Goal: Book appointment/travel/reservation

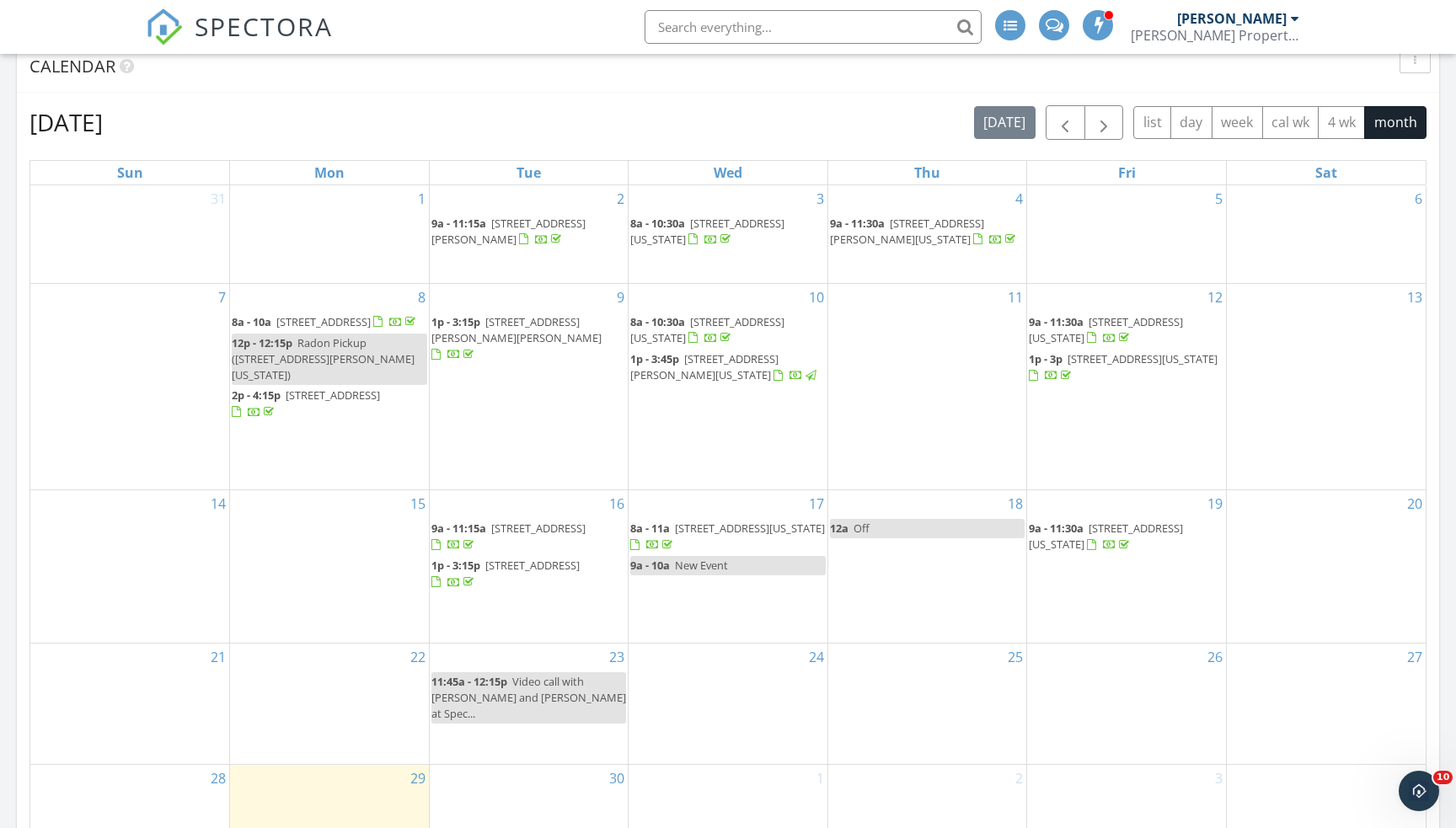
scroll to position [666, 0]
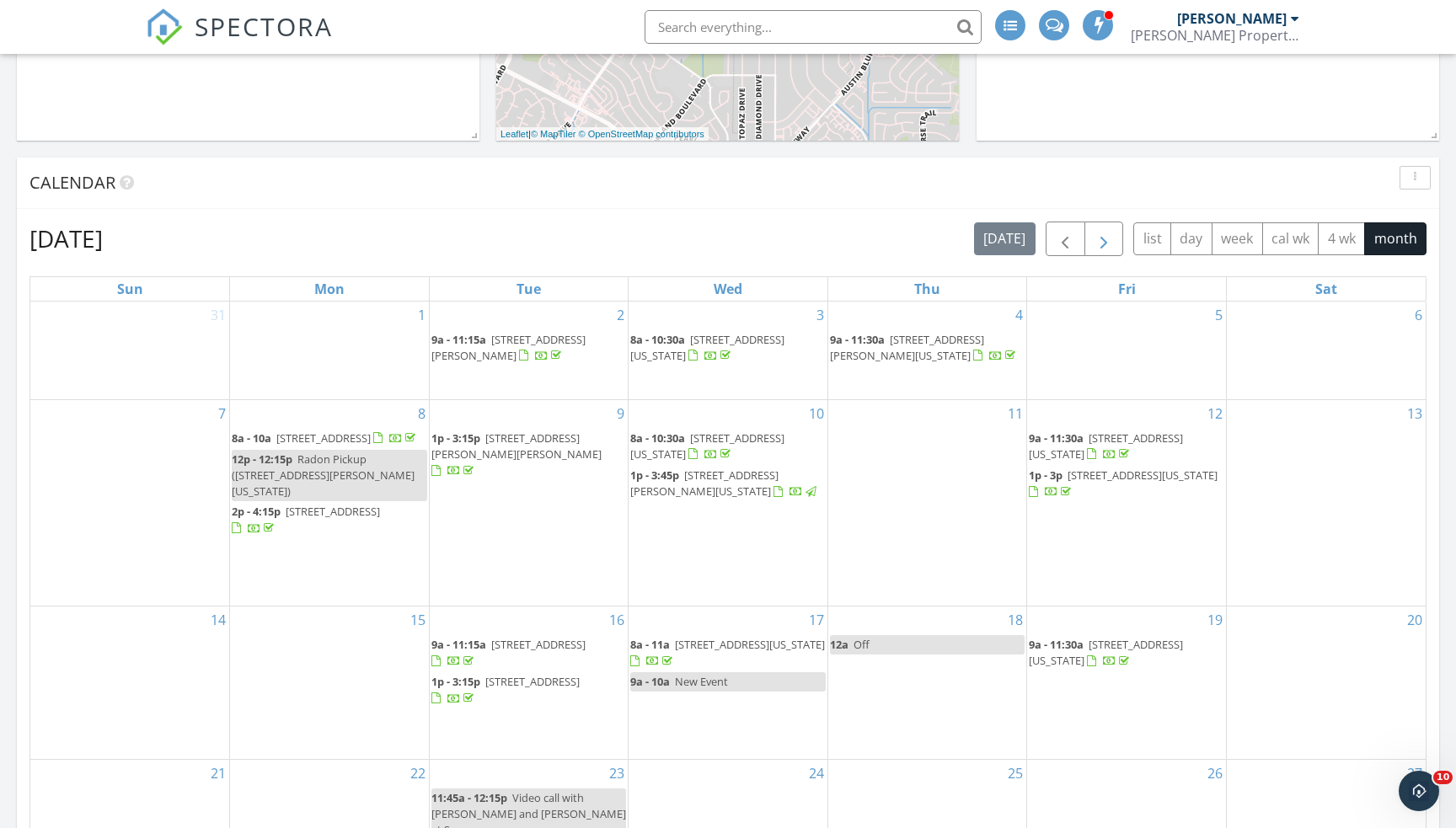
click at [1092, 236] on button "button" at bounding box center [1104, 239] width 39 height 35
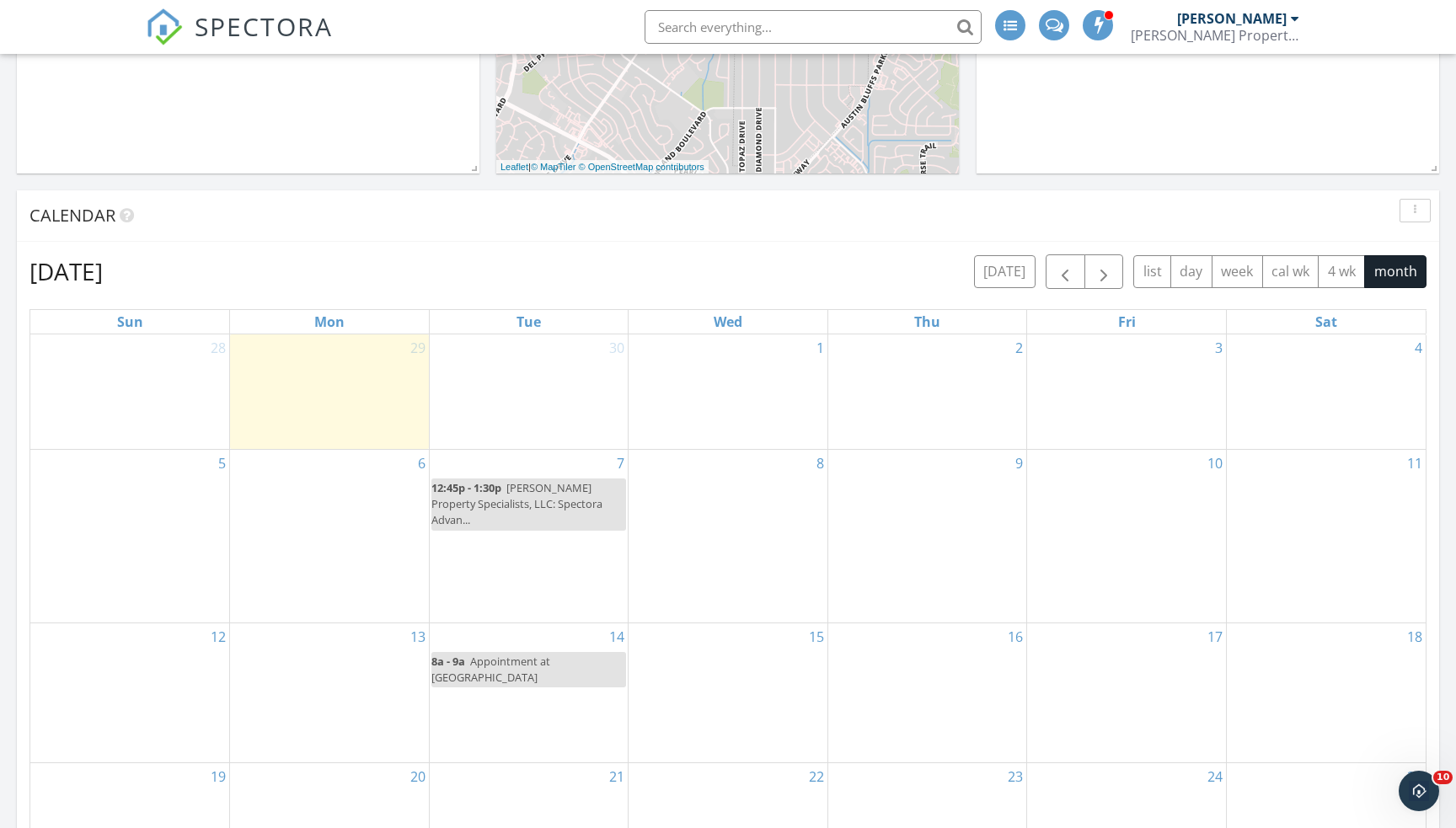
scroll to position [631, 0]
click at [737, 520] on div "8" at bounding box center [728, 538] width 199 height 173
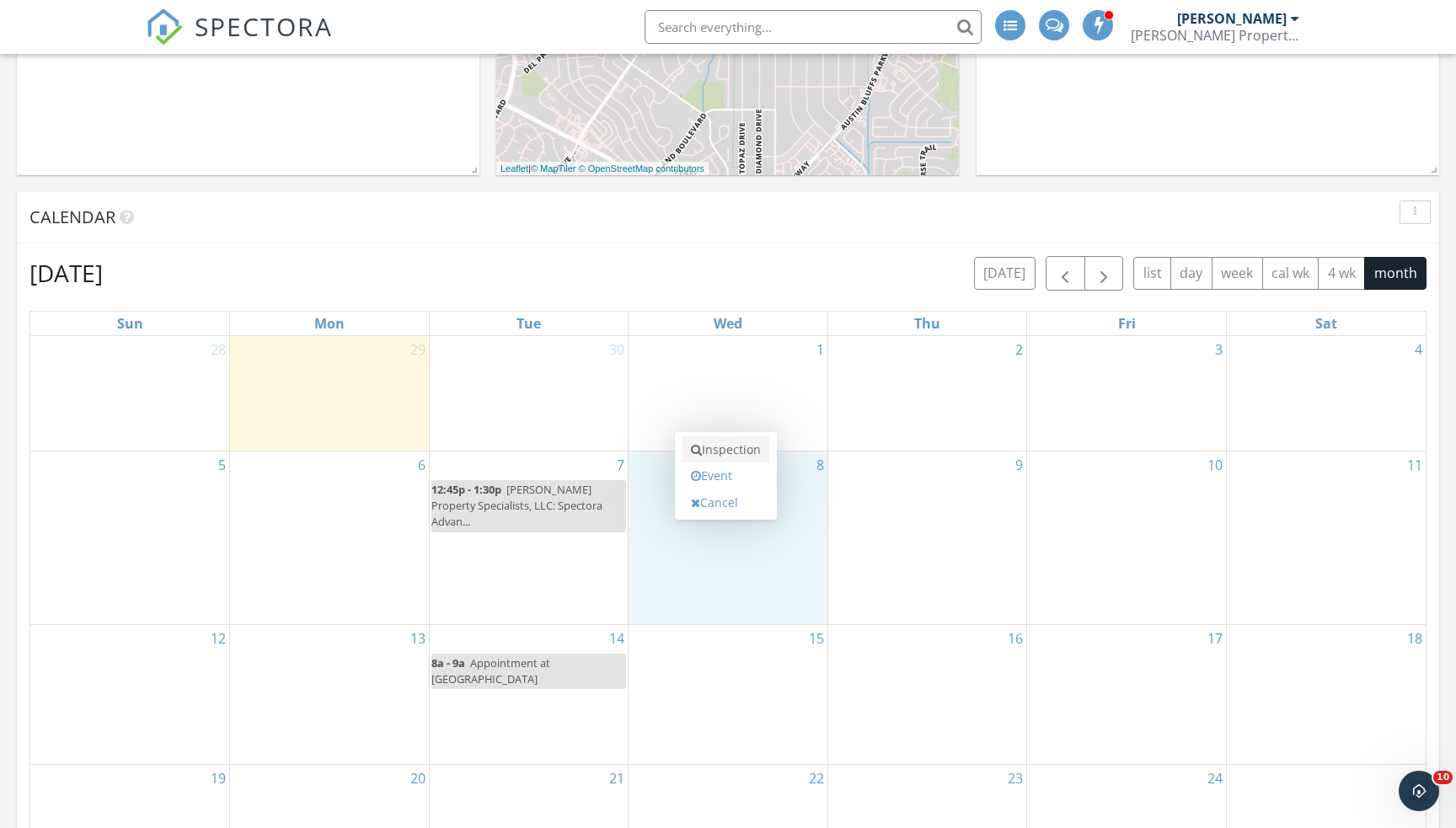
click at [717, 449] on link "Inspection" at bounding box center [726, 450] width 87 height 27
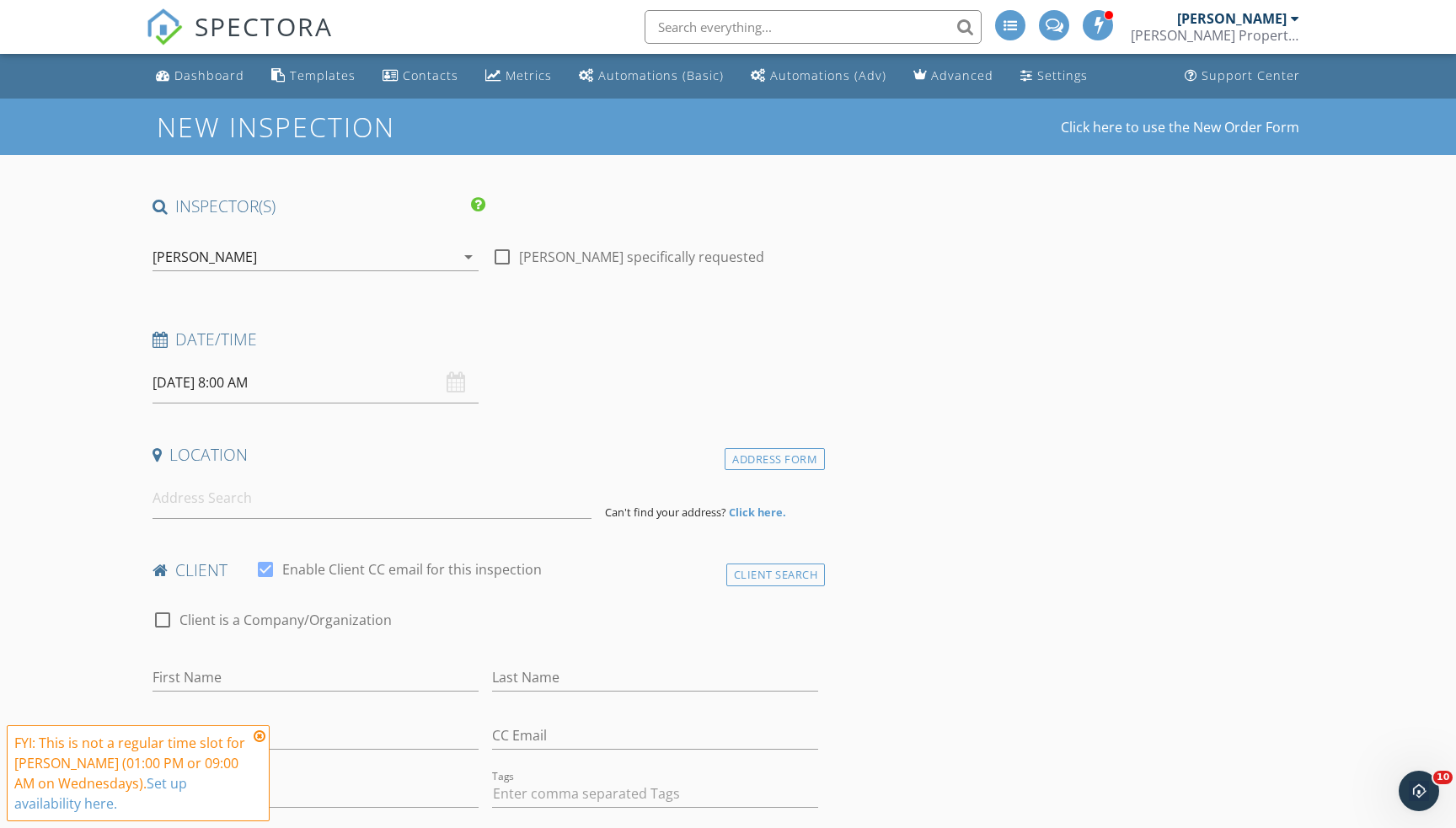
drag, startPoint x: 285, startPoint y: 387, endPoint x: 279, endPoint y: 434, distance: 47.4
click at [285, 387] on input "10/08/2025 8:00 AM" at bounding box center [315, 383] width 326 height 41
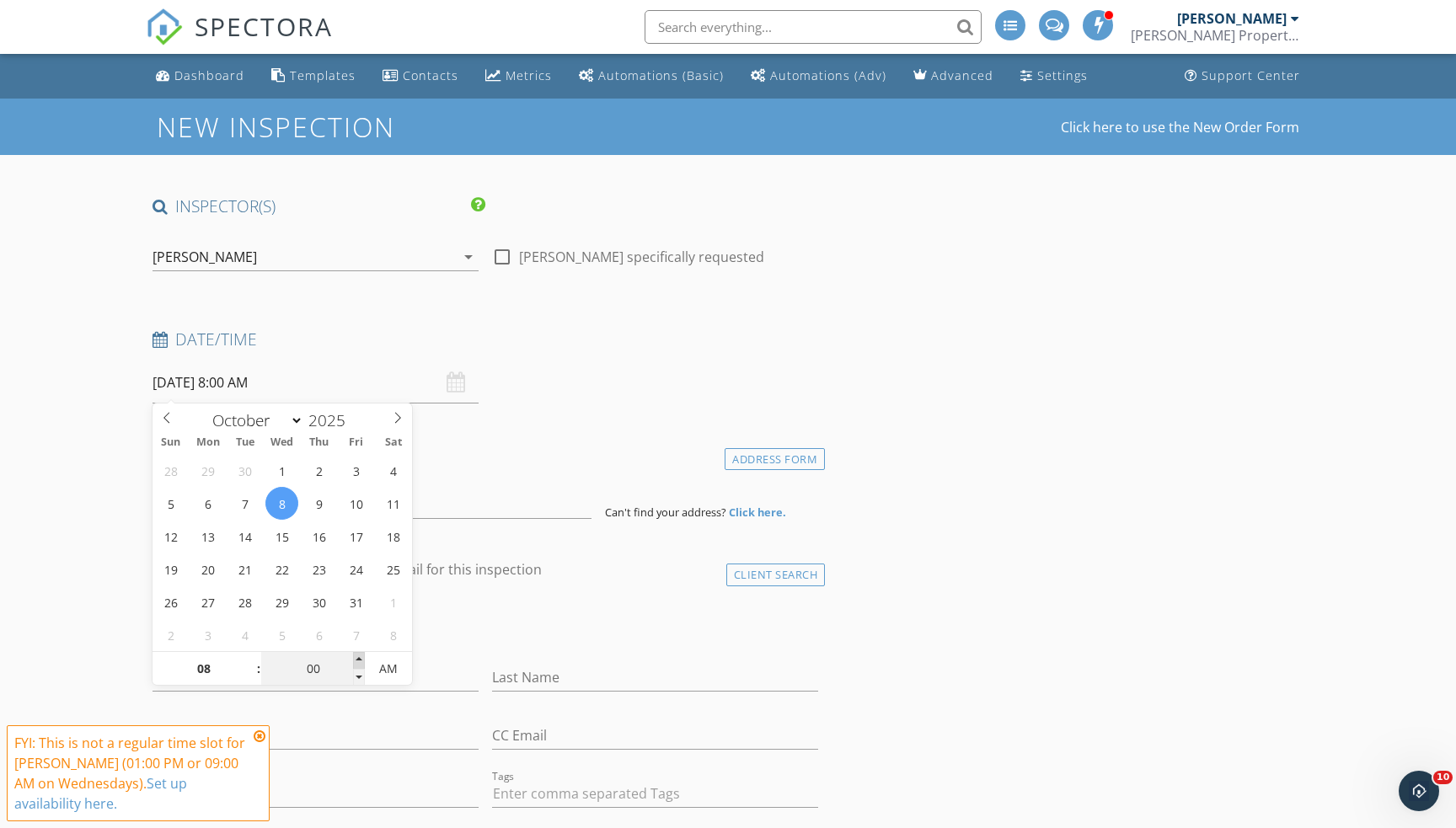
type input "05"
type input "10/08/2025 8:05 AM"
click at [361, 657] on span at bounding box center [358, 661] width 12 height 17
type input "10"
type input "10/08/2025 8:10 AM"
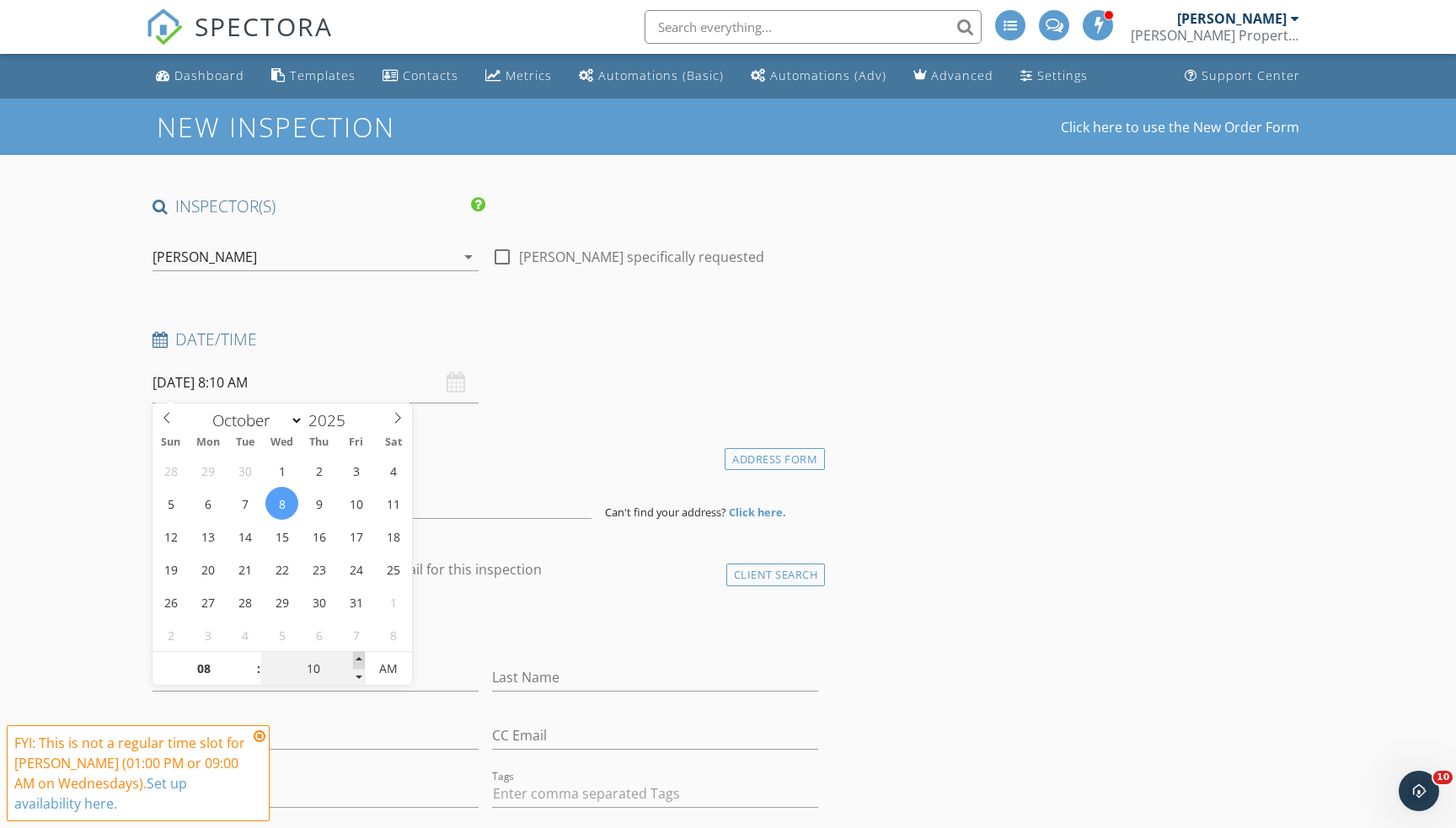
click at [361, 657] on span at bounding box center [358, 661] width 12 height 17
type input "15"
type input "10/08/2025 8:15 AM"
click at [362, 657] on span at bounding box center [358, 661] width 12 height 17
type input "20"
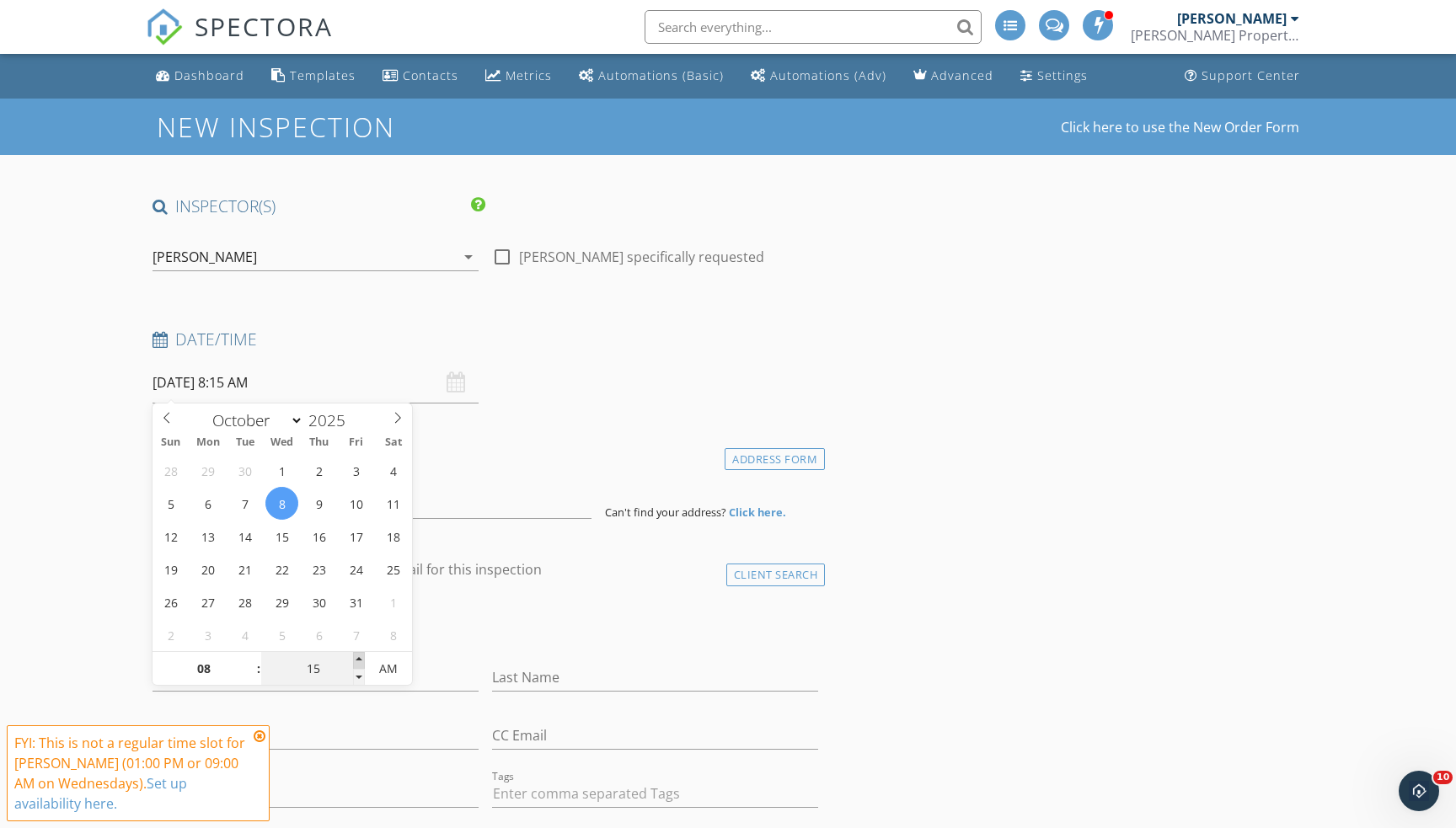
type input "10/08/2025 8:20 AM"
click at [362, 657] on span at bounding box center [358, 661] width 12 height 17
type input "25"
type input "10/08/2025 8:25 AM"
click at [362, 657] on span at bounding box center [358, 661] width 12 height 17
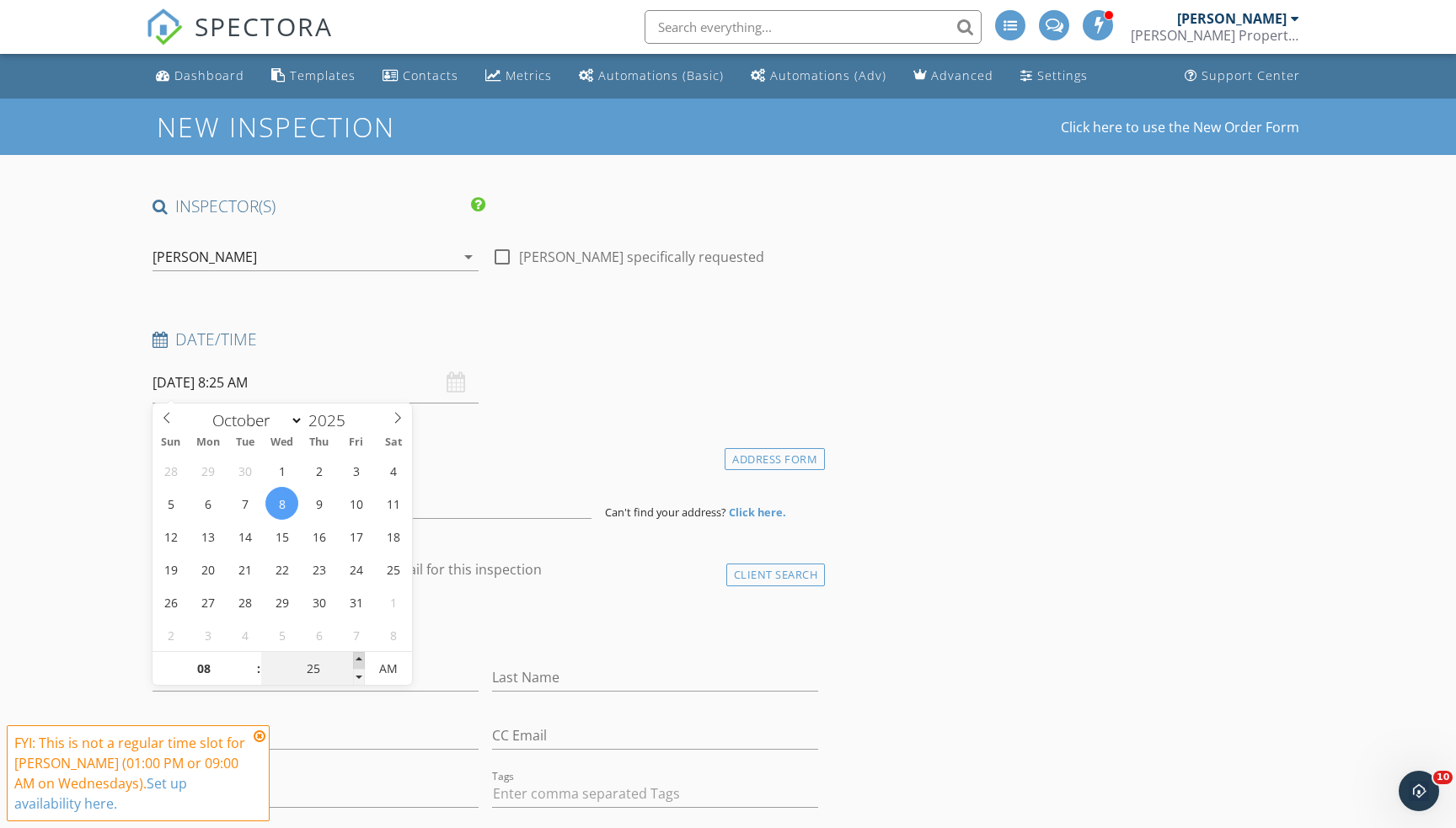
type input "30"
type input "[DATE] 8:30 AM"
click at [362, 657] on span at bounding box center [358, 661] width 12 height 17
drag, startPoint x: 641, startPoint y: 627, endPoint x: 612, endPoint y: 602, distance: 38.3
click at [641, 627] on div "check_box_outline_blank Client is a Company/Organization" at bounding box center [485, 628] width 666 height 44
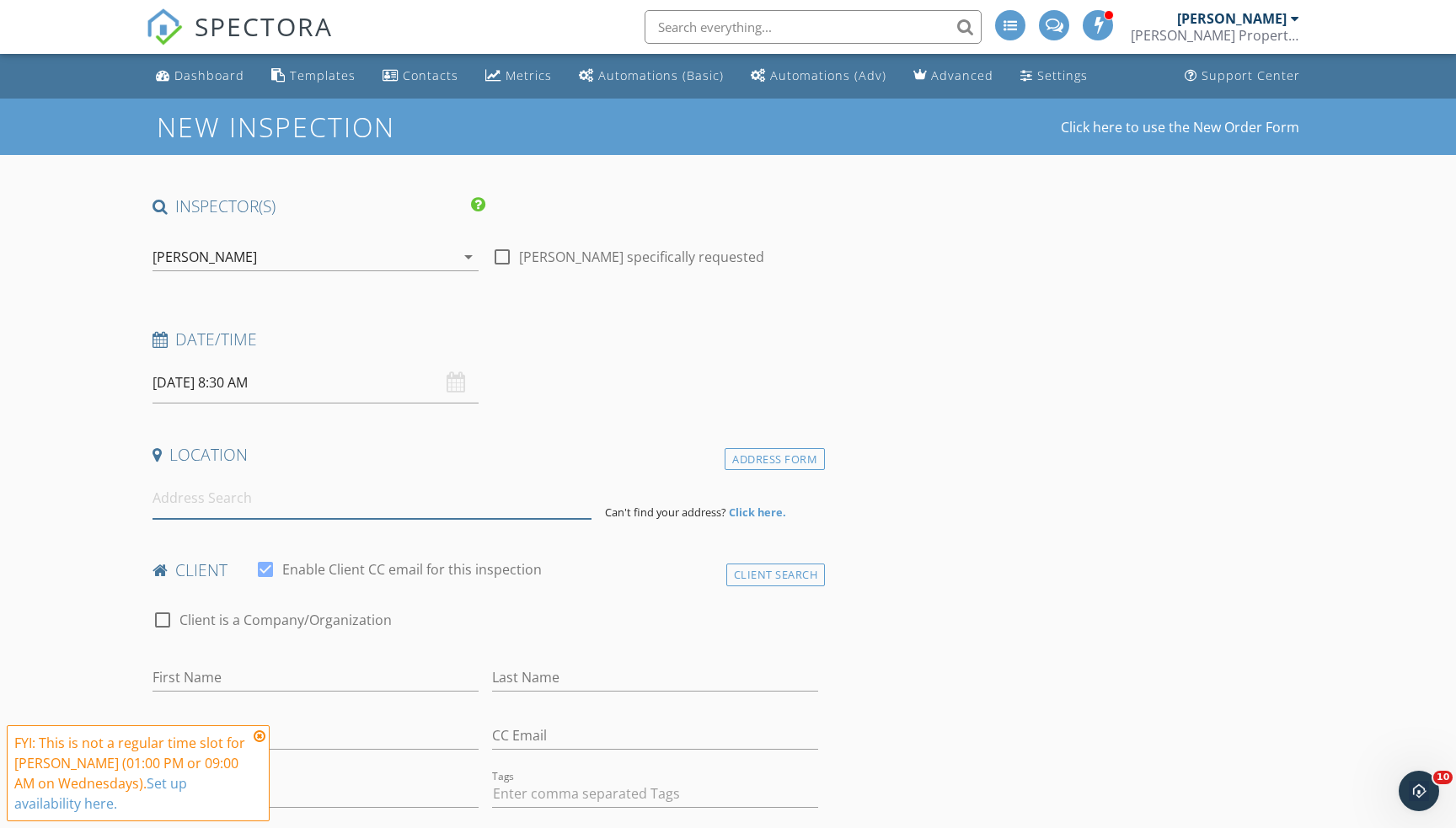
click at [507, 503] on input at bounding box center [371, 499] width 439 height 41
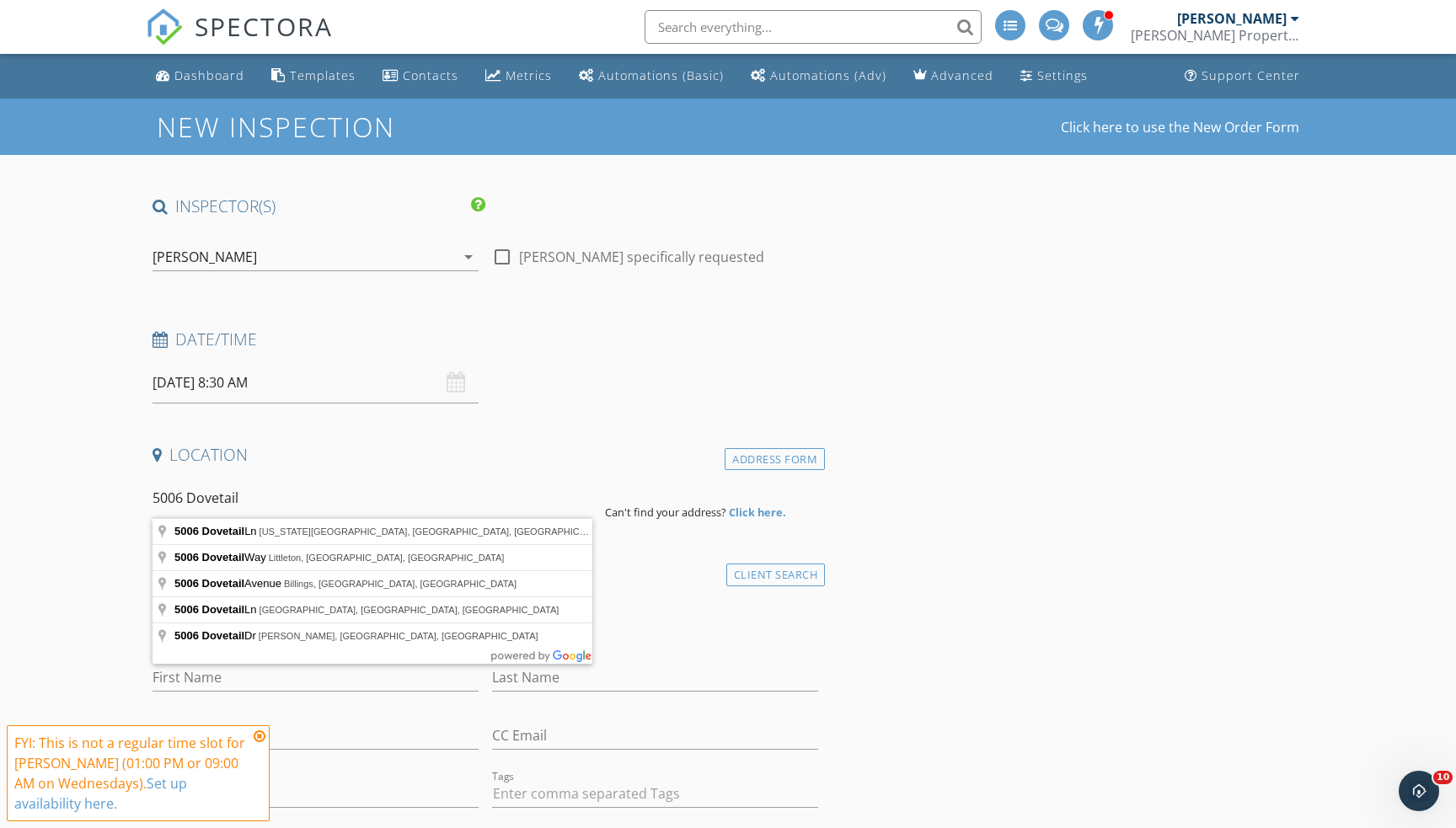
type input "5006 Dovetail Ln, Colorado Springs, CO, USA"
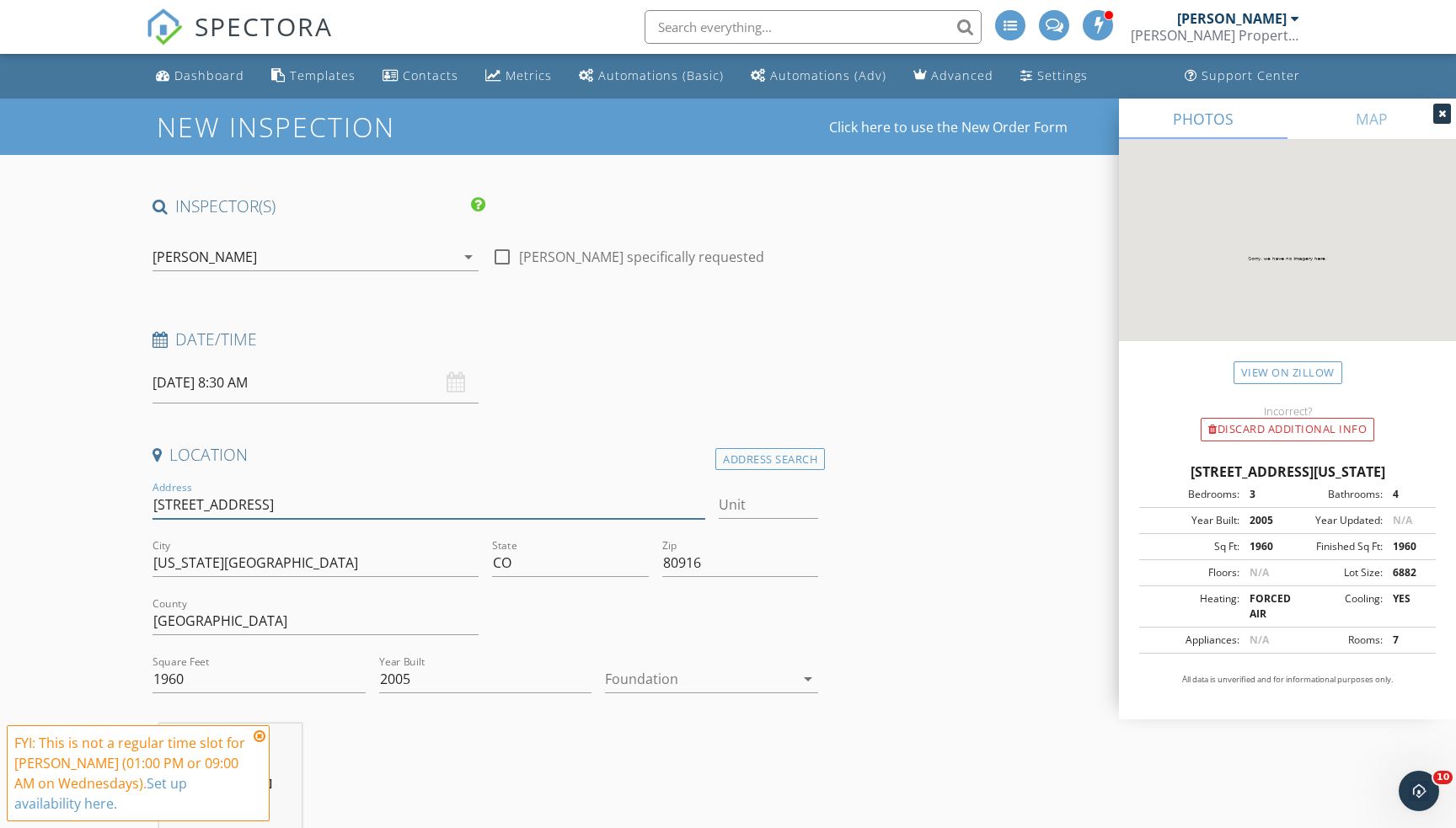
drag, startPoint x: 278, startPoint y: 503, endPoint x: 55, endPoint y: 491, distance: 223.3
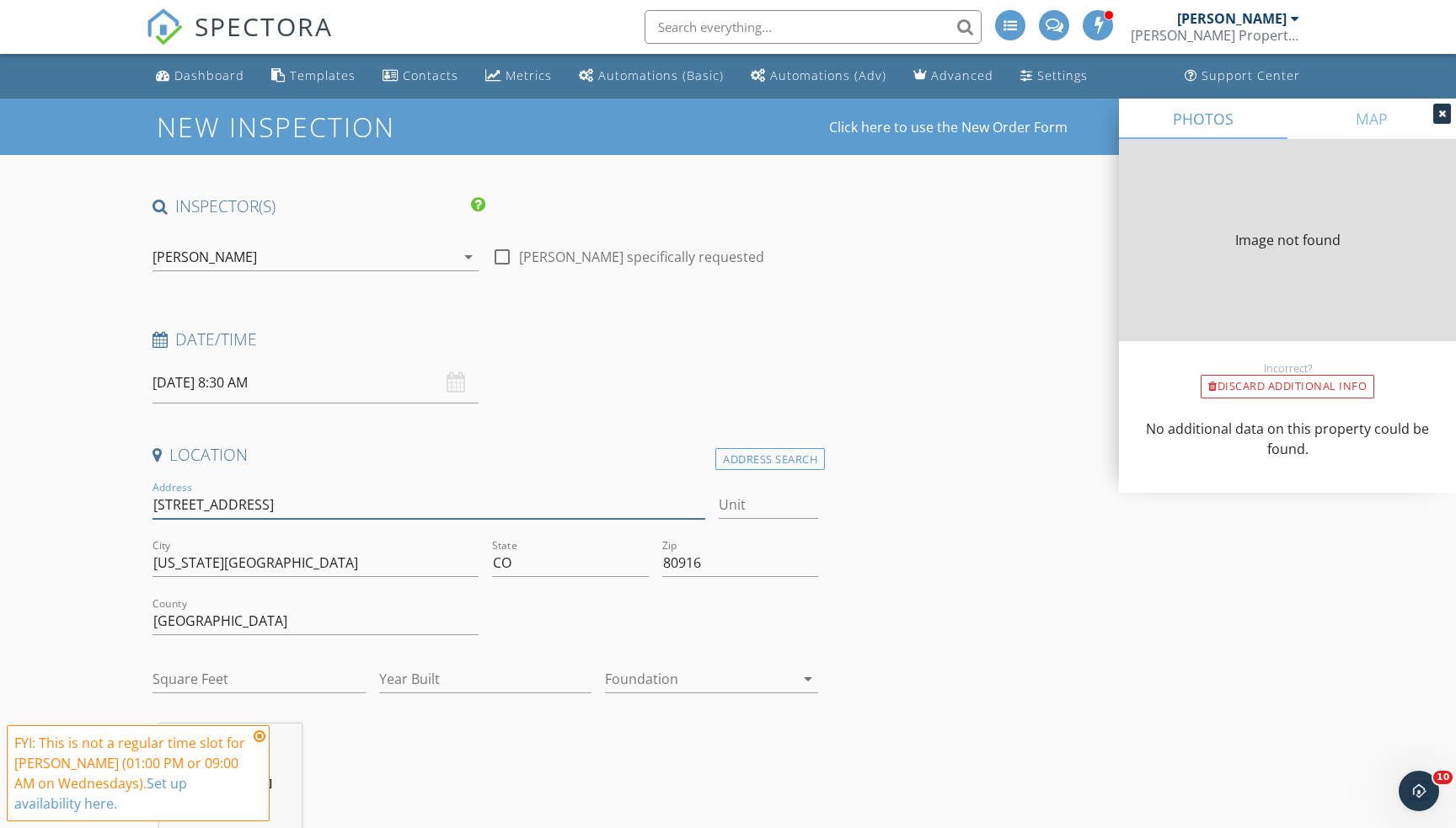
type input "1960"
type input "2005"
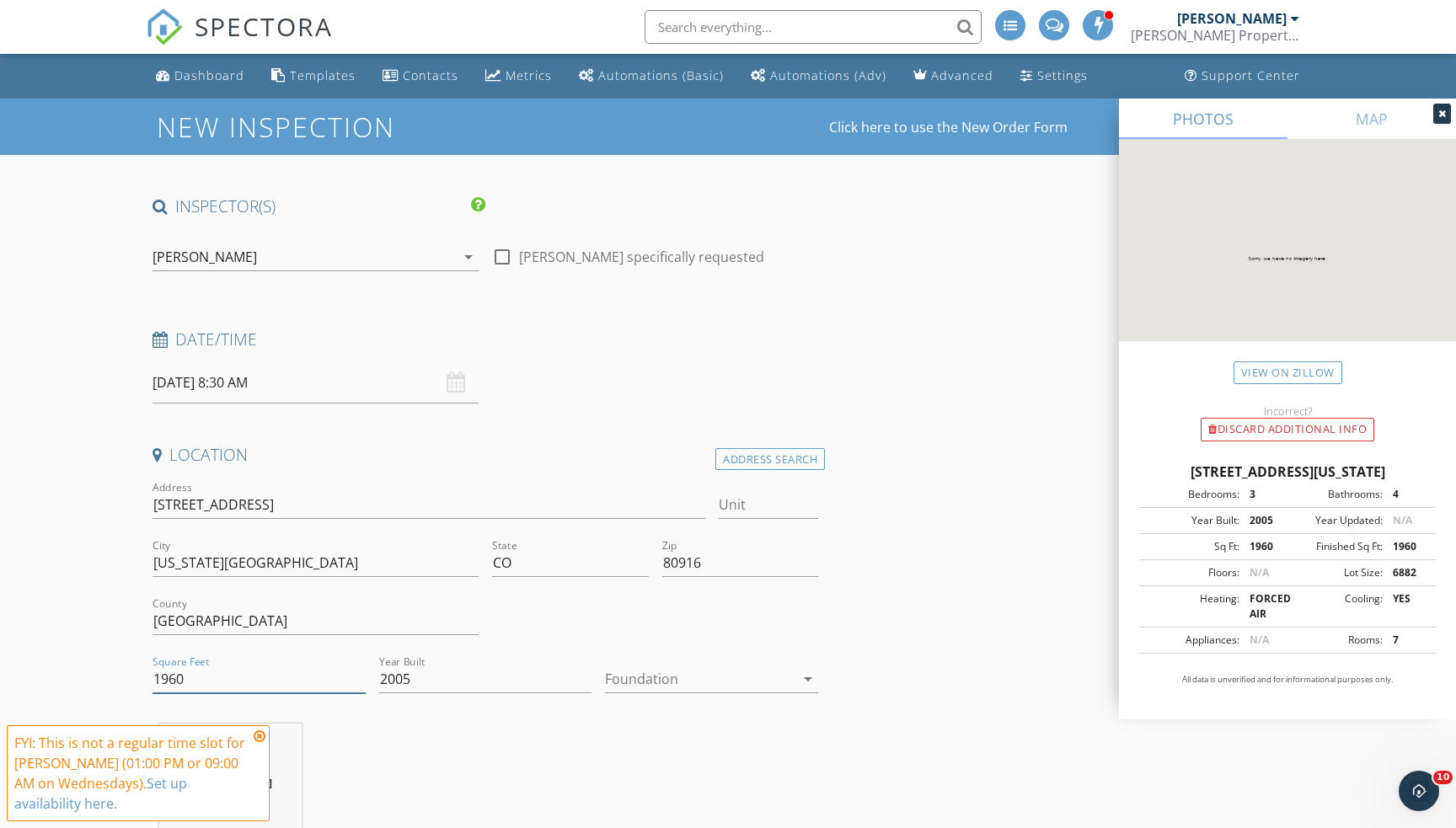
drag, startPoint x: 135, startPoint y: 670, endPoint x: 56, endPoint y: 658, distance: 79.9
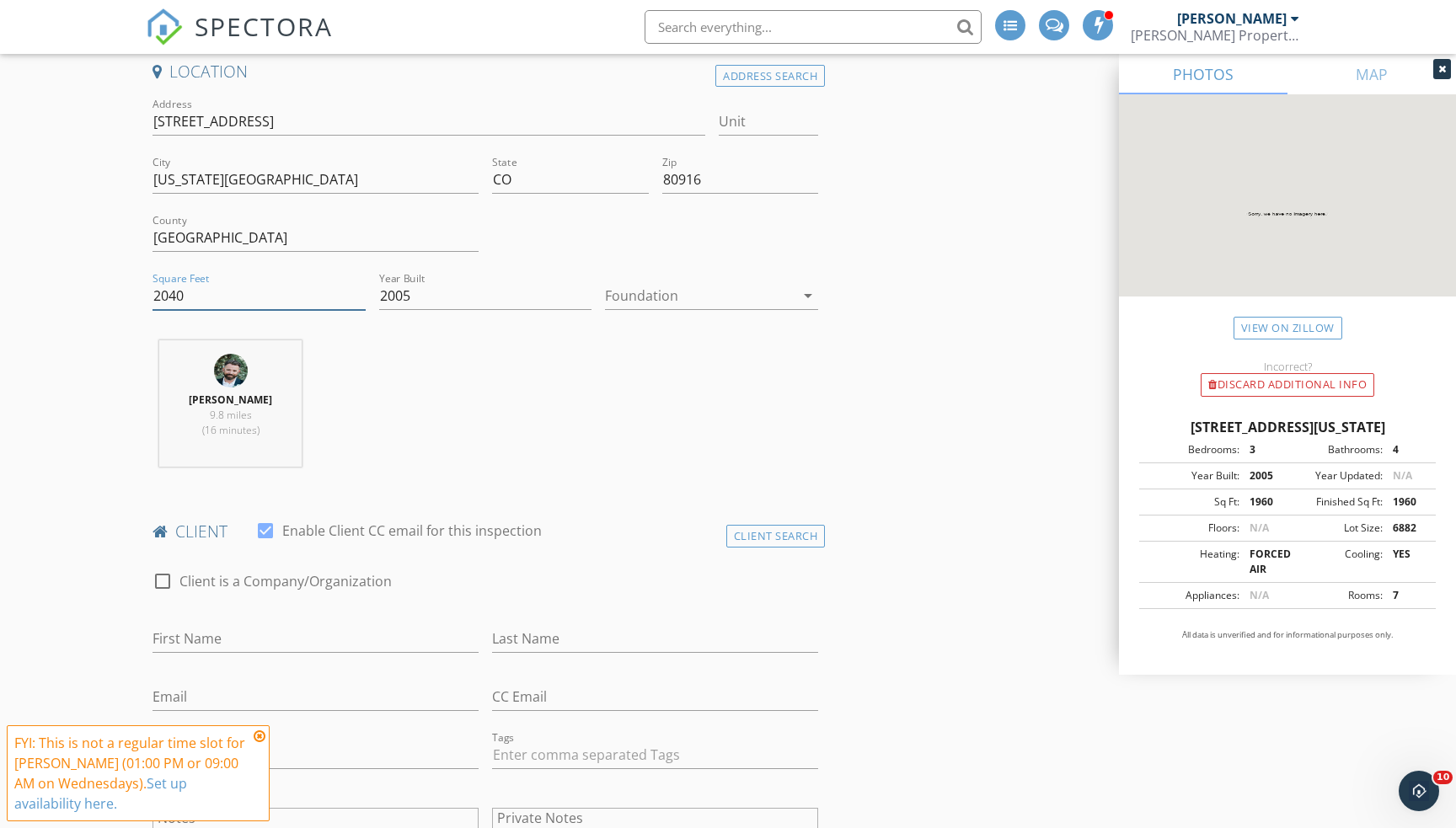
scroll to position [384, 0]
type input "2040"
click at [775, 533] on div "Client Search" at bounding box center [776, 535] width 99 height 22
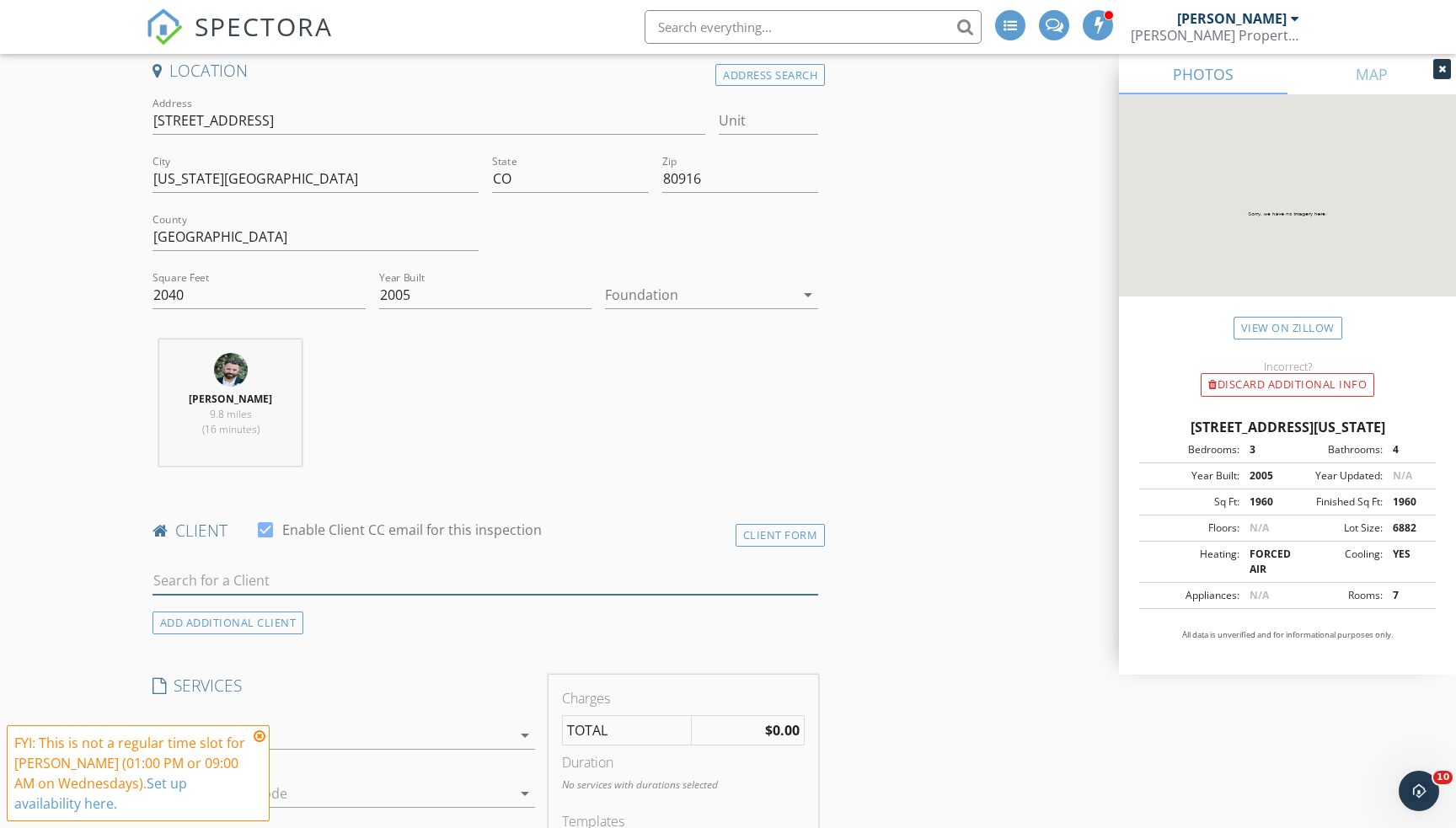
click at [311, 570] on input "text" at bounding box center [485, 581] width 666 height 28
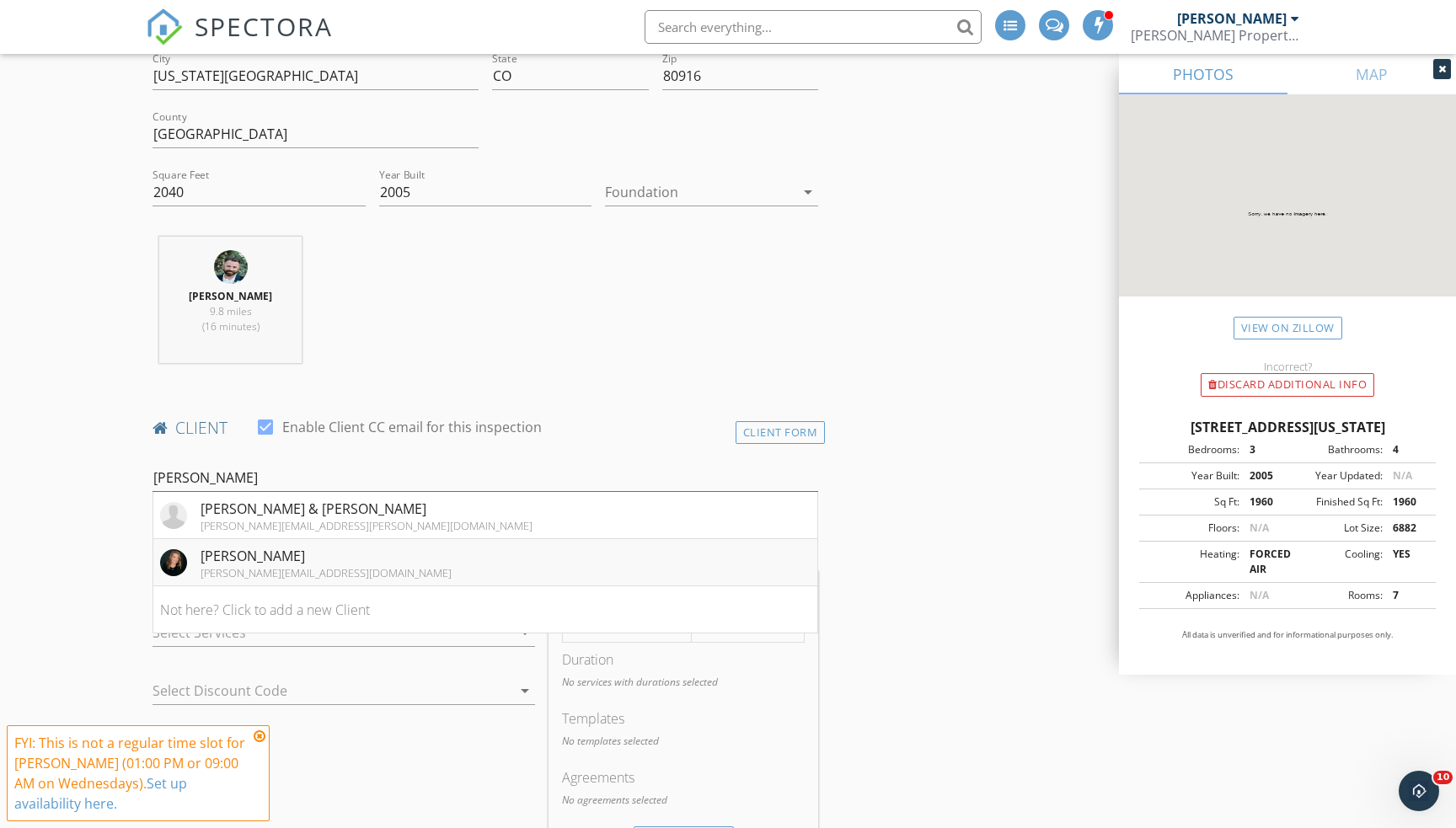
type input "[PERSON_NAME]"
click at [310, 570] on div "[PERSON_NAME][EMAIL_ADDRESS][DOMAIN_NAME]" at bounding box center [326, 572] width 251 height 13
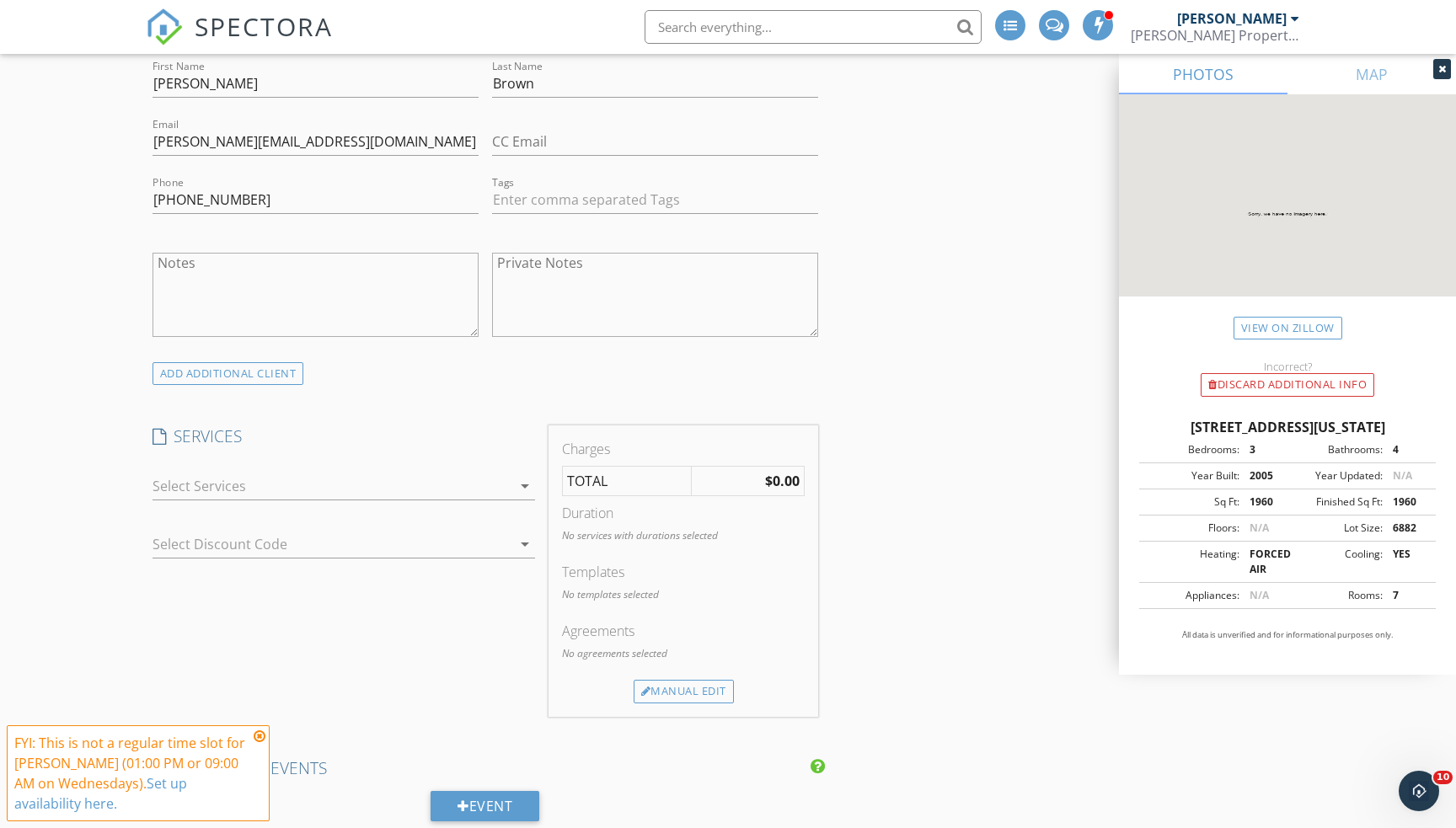
scroll to position [1203, 0]
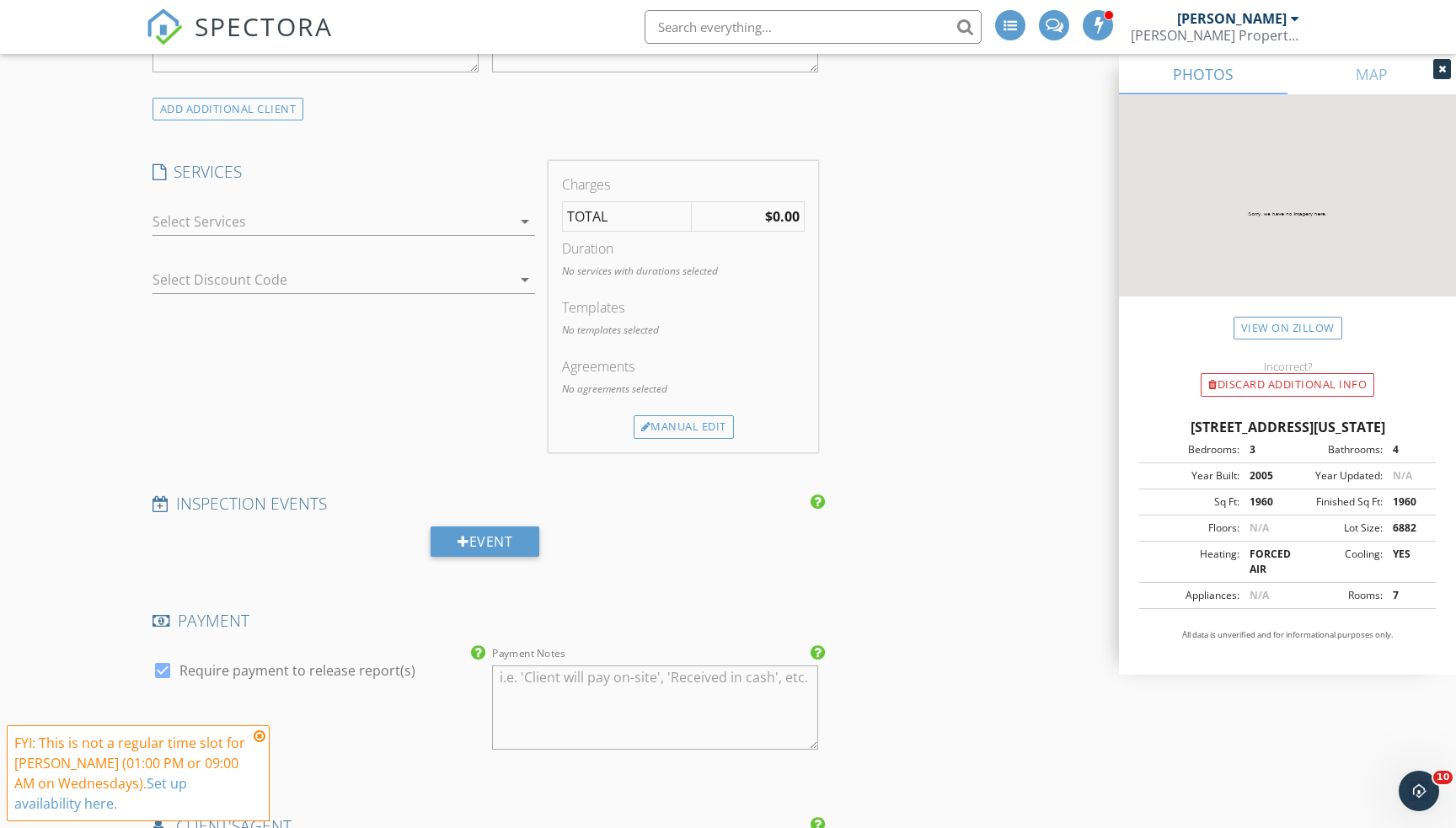
click at [237, 211] on div at bounding box center [331, 222] width 359 height 27
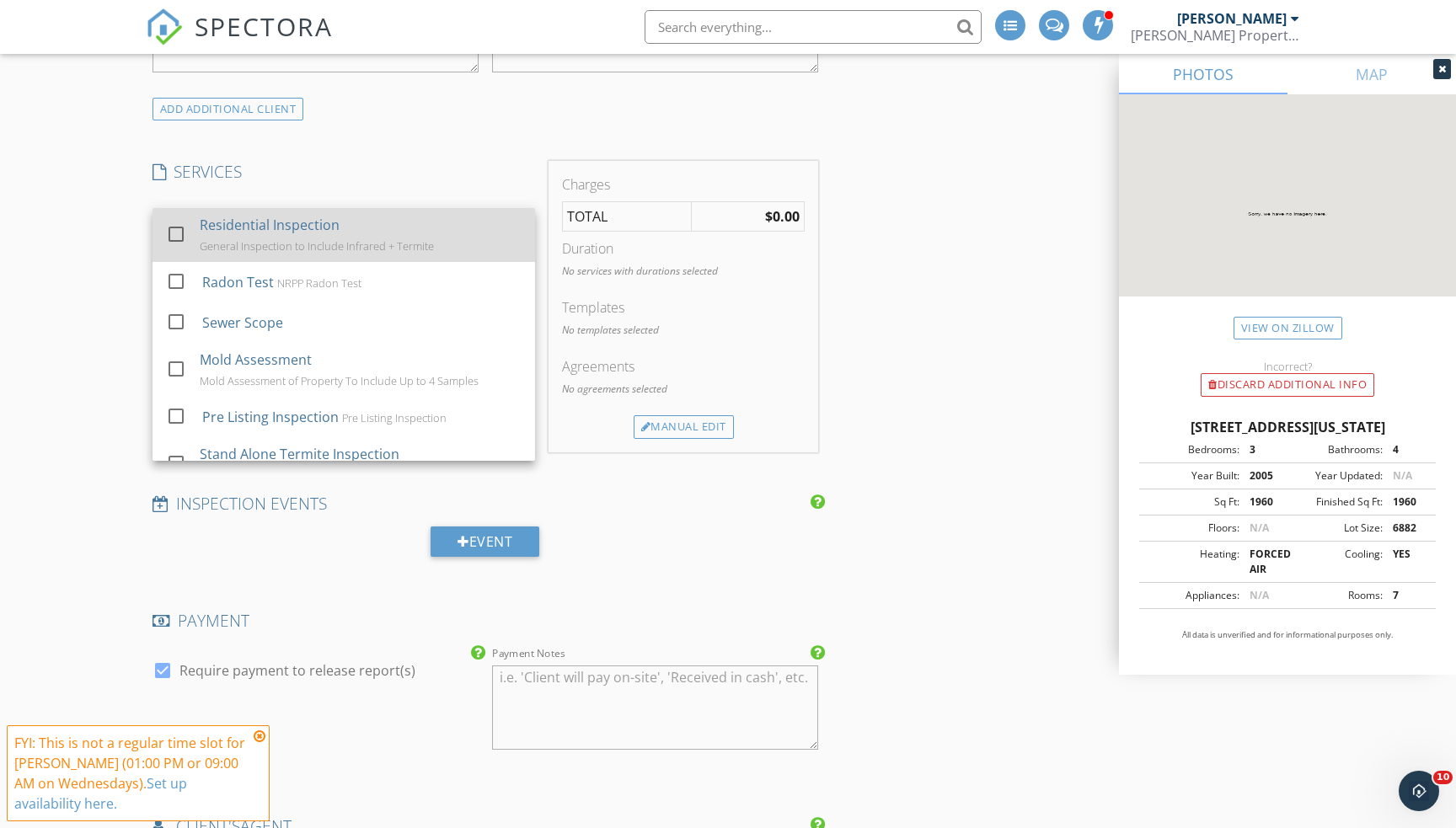
drag, startPoint x: 171, startPoint y: 224, endPoint x: 156, endPoint y: 237, distance: 19.8
click at [169, 224] on div at bounding box center [176, 235] width 29 height 29
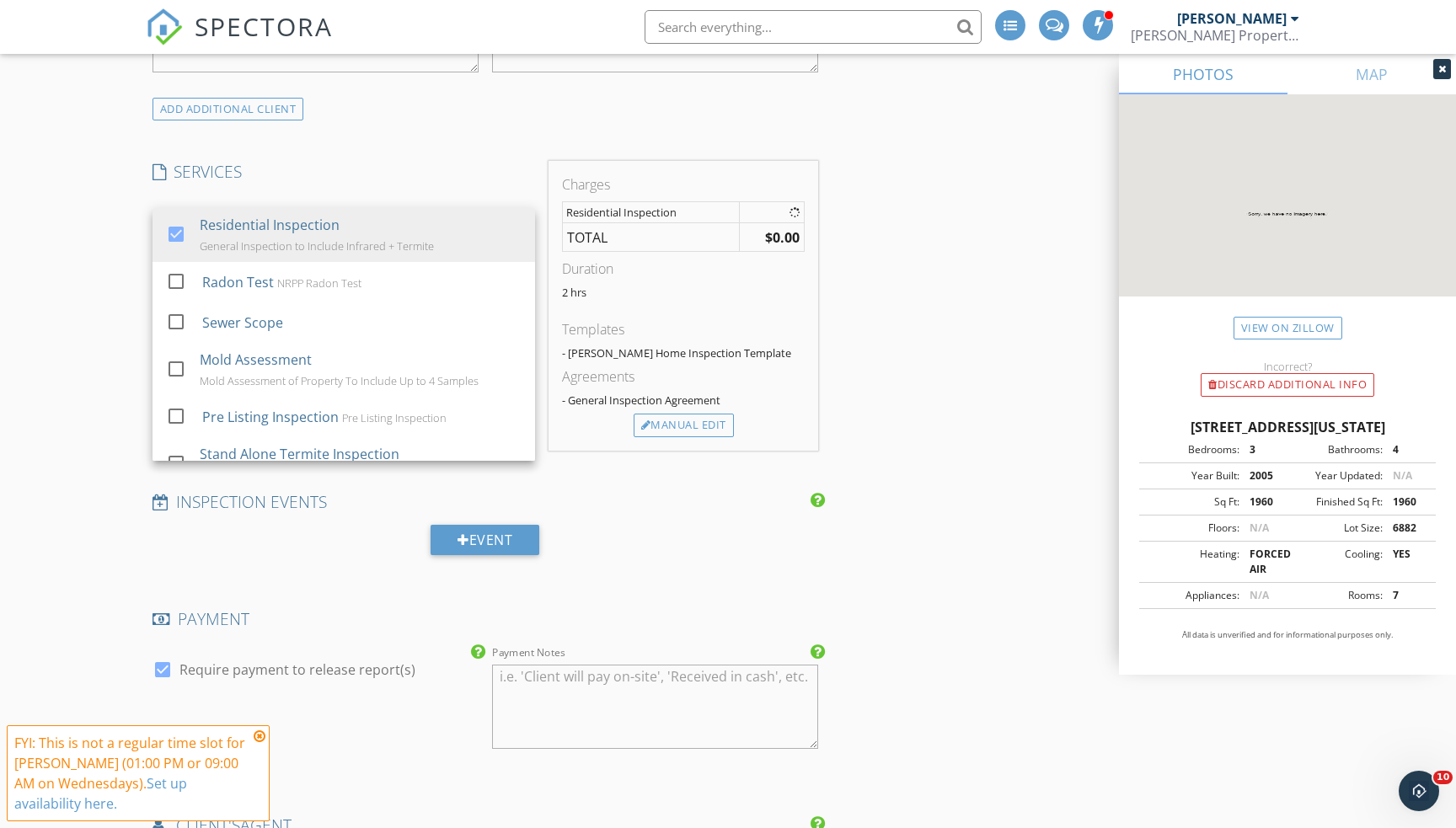
click at [104, 282] on div "New Inspection Click here to use the New Order Form INSPECTOR(S) check_box Just…" at bounding box center [728, 513] width 1456 height 3236
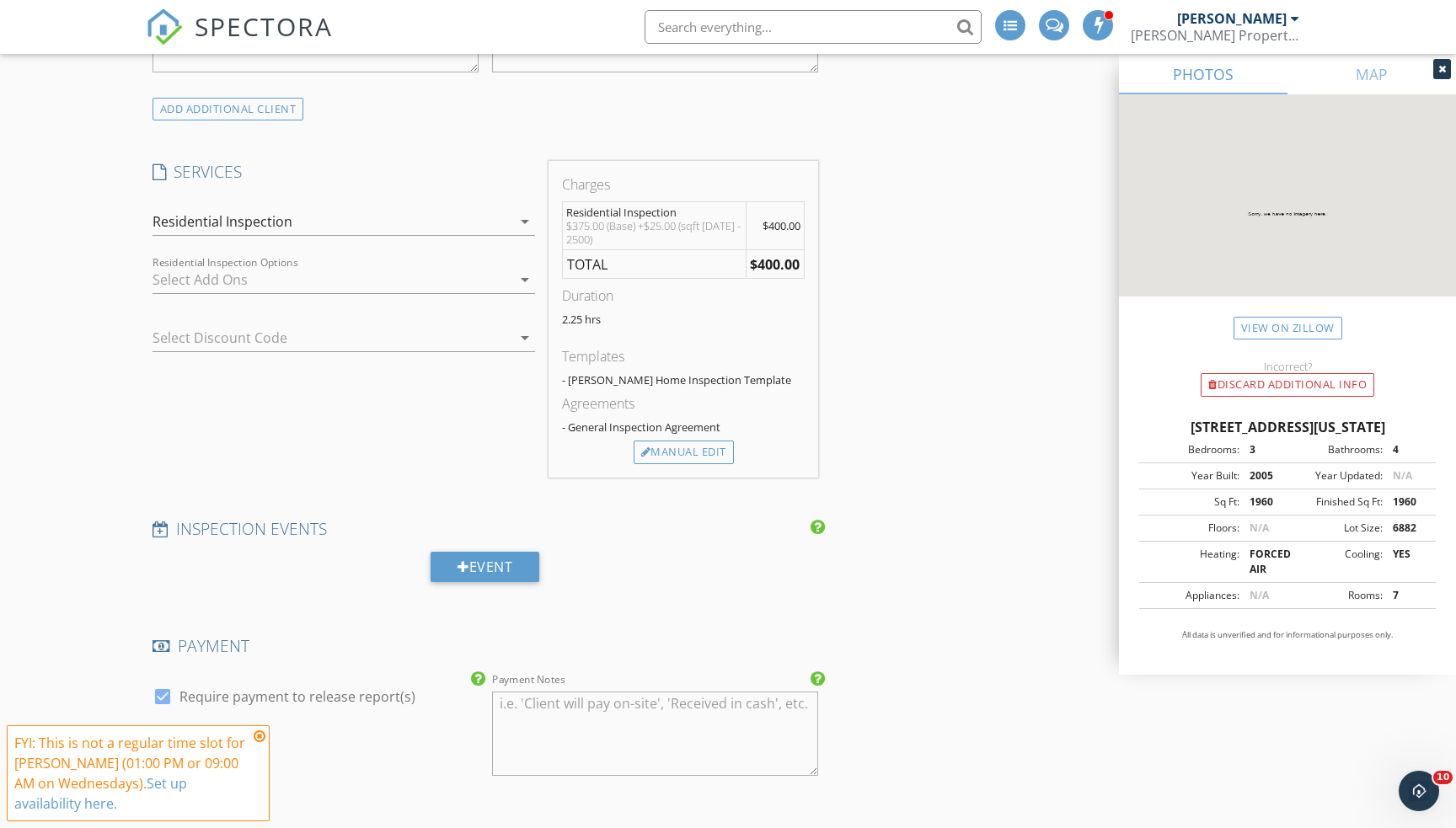
click at [210, 281] on div at bounding box center [331, 279] width 359 height 27
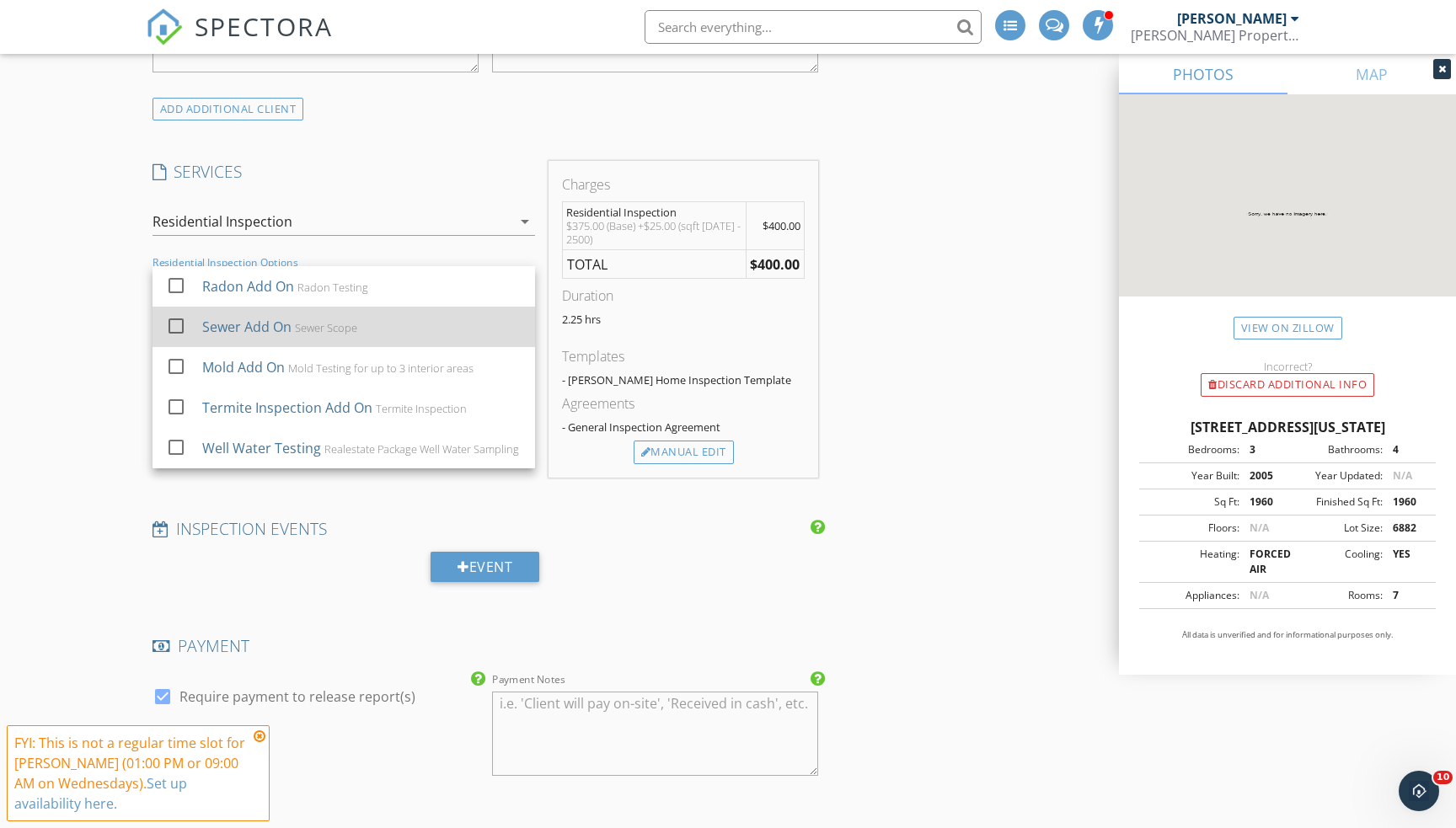
click at [171, 319] on div at bounding box center [176, 326] width 29 height 29
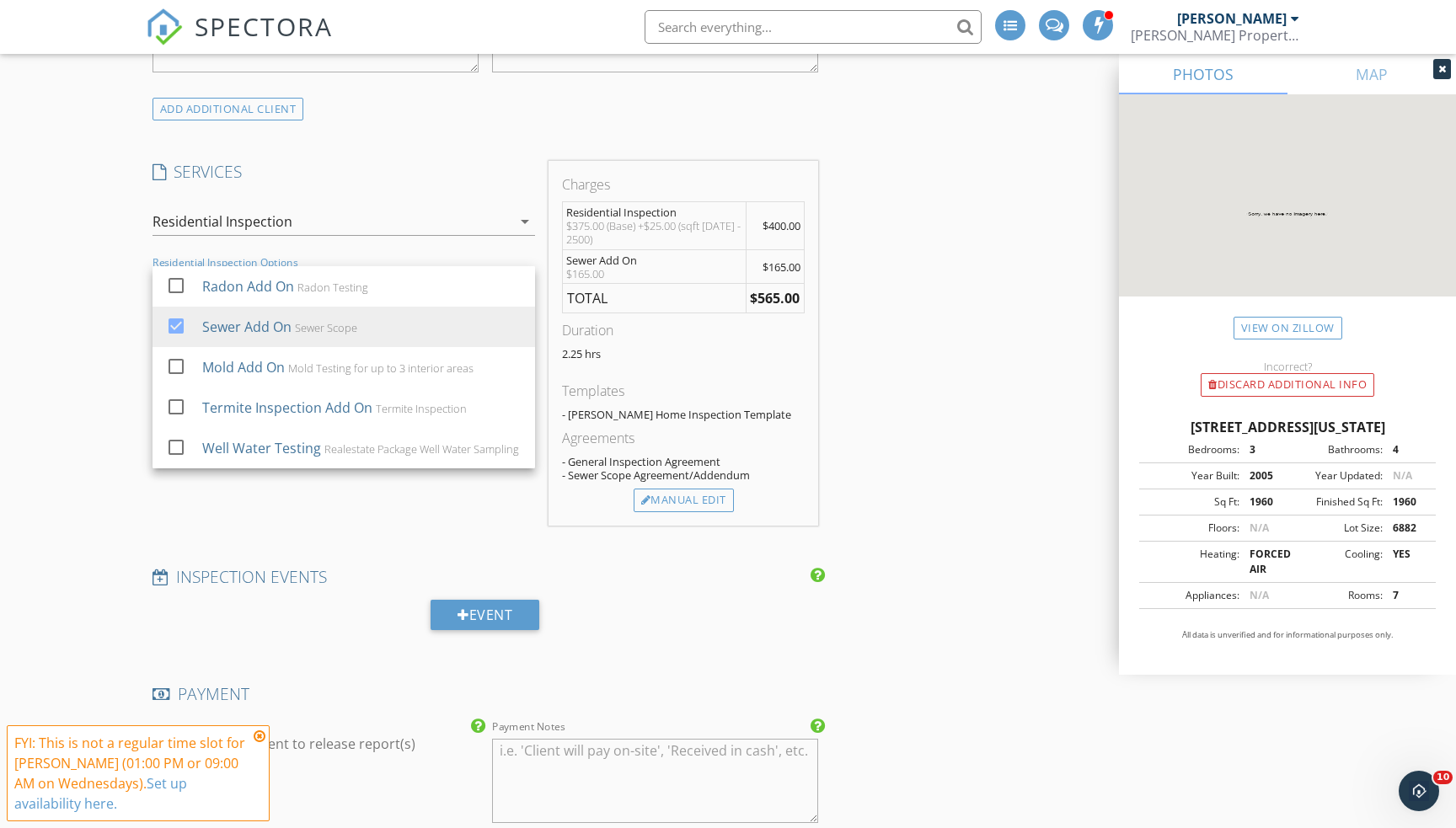
click at [98, 332] on div "New Inspection Click here to use the New Order Form INSPECTOR(S) check_box Just…" at bounding box center [728, 551] width 1456 height 3311
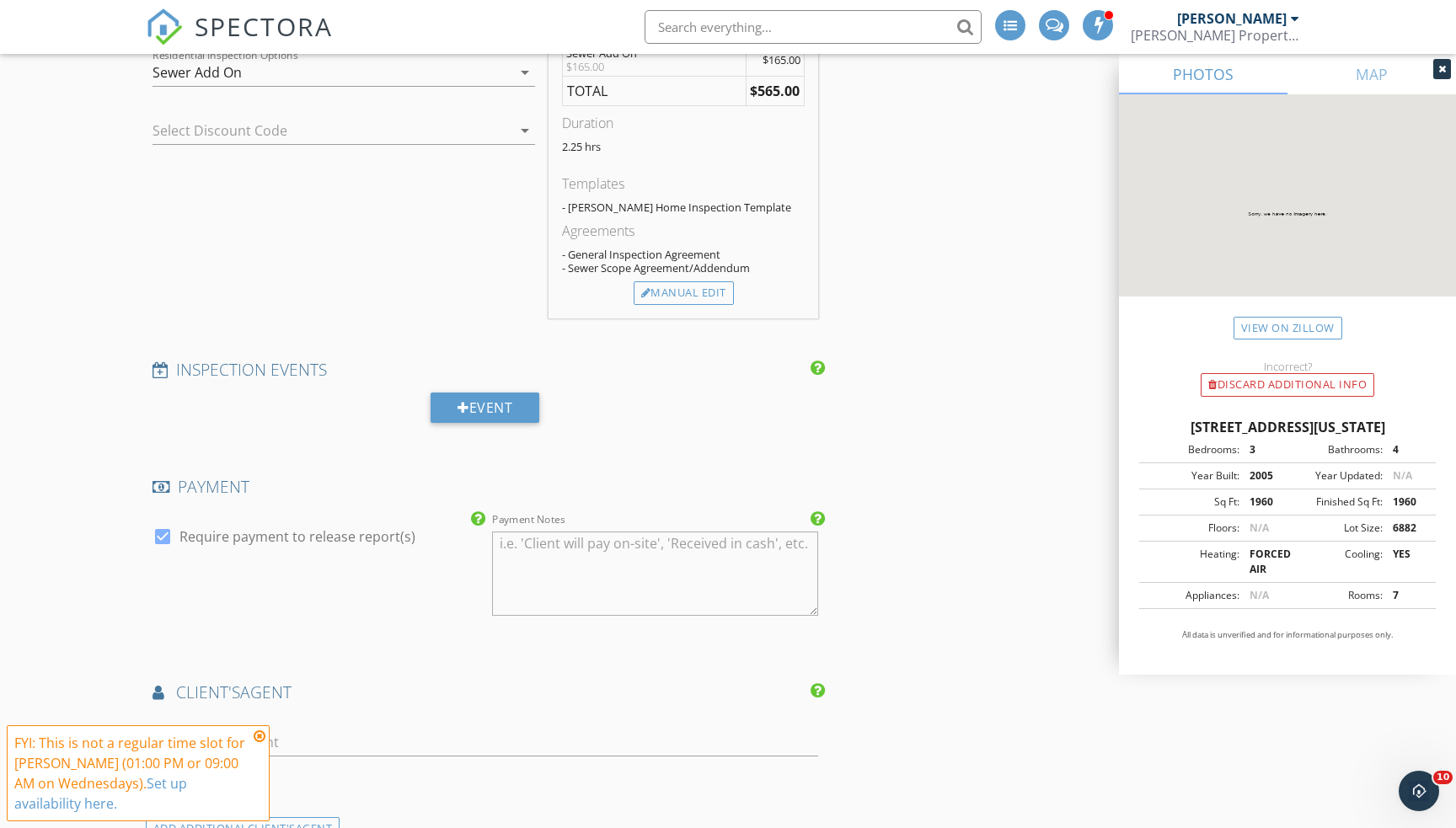
scroll to position [1242, 0]
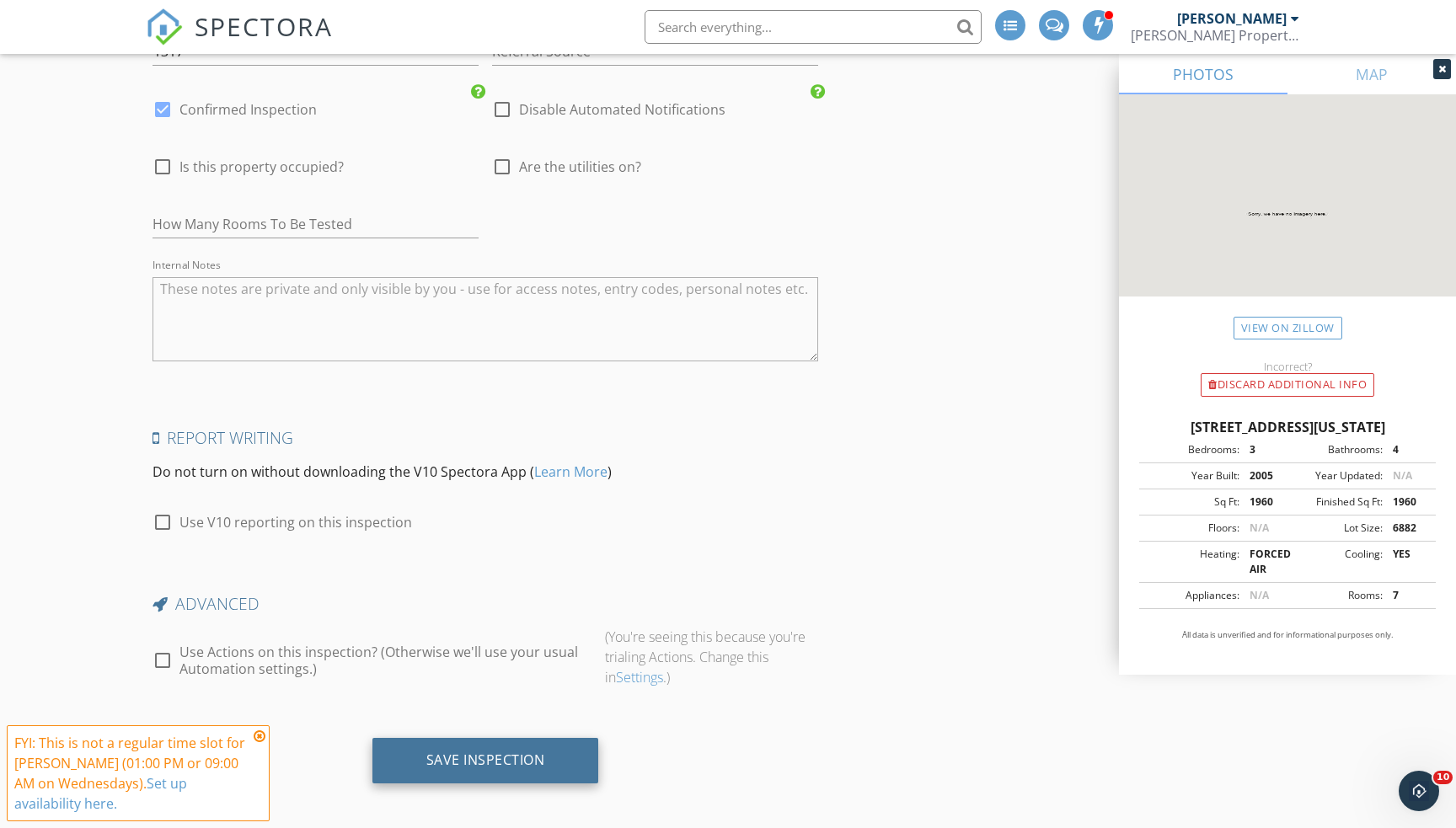
click at [514, 755] on div "Save Inspection" at bounding box center [485, 760] width 119 height 17
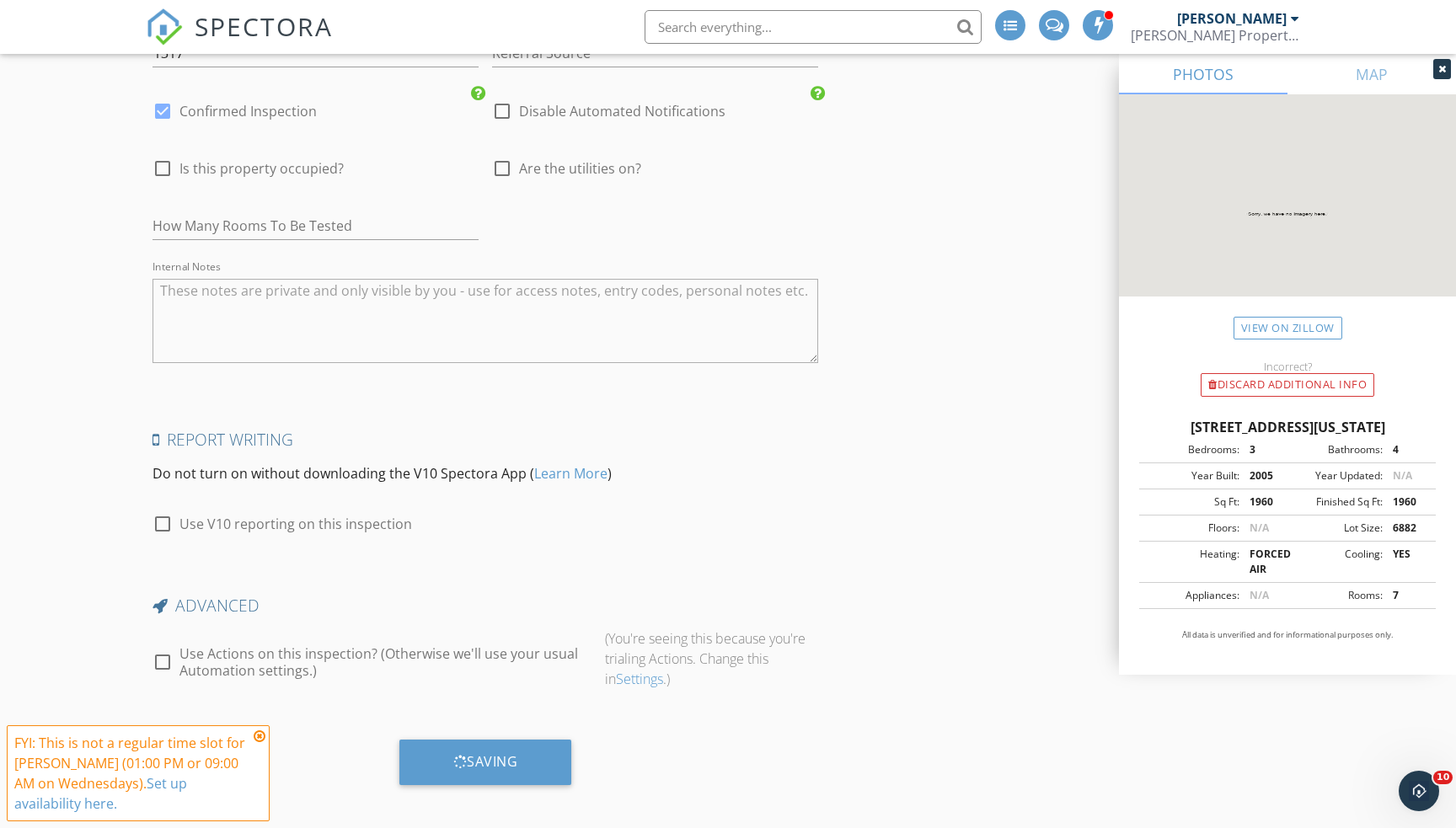
scroll to position [2572, 0]
